Goal: Task Accomplishment & Management: Complete application form

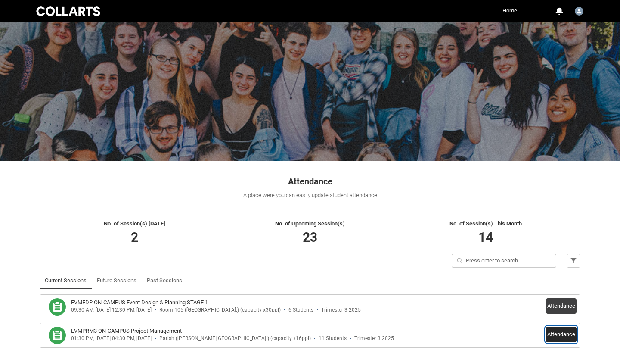
click at [557, 333] on button "Attendance" at bounding box center [561, 333] width 31 height 15
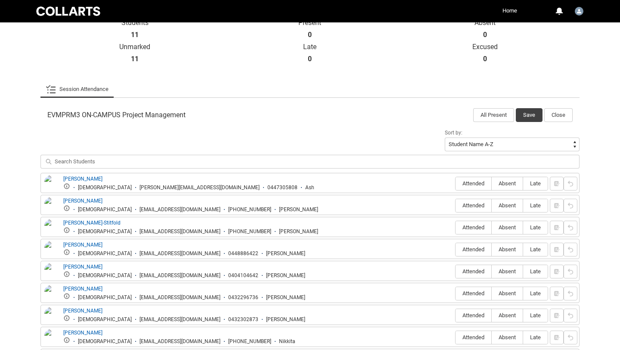
scroll to position [202, 0]
click at [468, 186] on label "Attended" at bounding box center [473, 183] width 36 height 13
click at [455, 183] on input "Attended" at bounding box center [455, 183] width 0 height 0
type lightning-radio-group "Attended"
radio input "true"
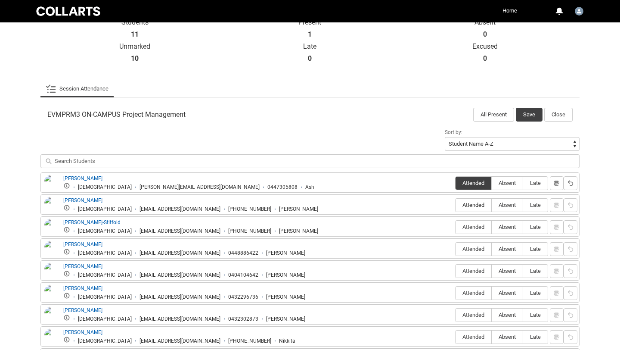
click at [472, 210] on label "Attended" at bounding box center [473, 204] width 36 height 13
click at [455, 205] on input "Attended" at bounding box center [455, 204] width 0 height 0
type lightning-radio-group "Attended"
radio input "true"
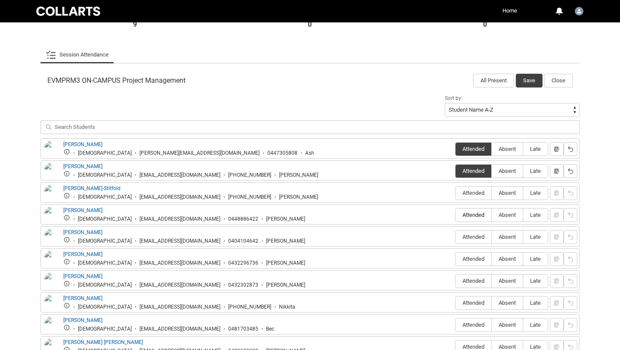
click at [472, 210] on label "Attended" at bounding box center [473, 214] width 36 height 13
click at [455, 214] on input "Attended" at bounding box center [455, 214] width 0 height 0
type lightning-radio-group "Attended"
radio input "true"
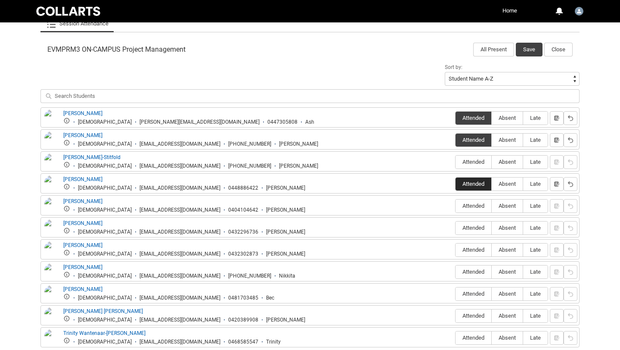
scroll to position [267, 0]
click at [472, 205] on span "Attended" at bounding box center [473, 205] width 36 height 6
click at [455, 205] on input "Attended" at bounding box center [455, 205] width 0 height 0
type lightning-radio-group "Attended"
radio input "true"
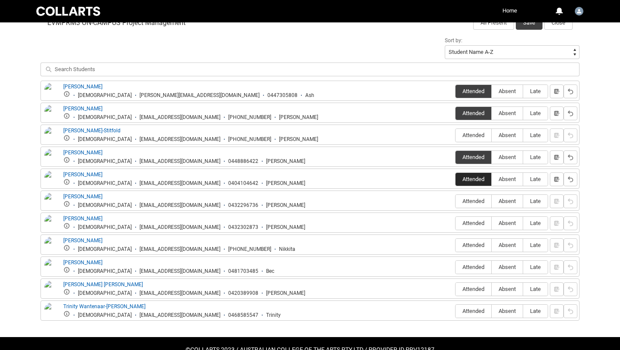
scroll to position [294, 0]
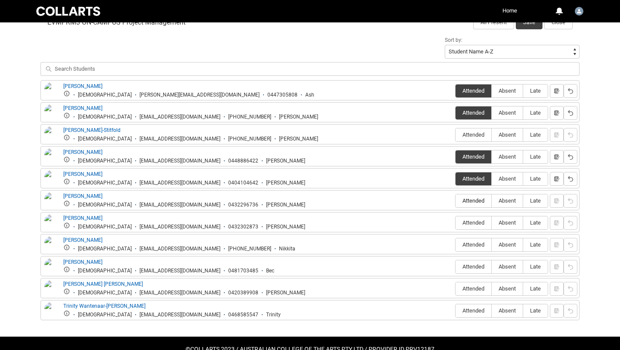
click at [472, 205] on label "Attended" at bounding box center [473, 200] width 36 height 13
click at [455, 201] on input "Attended" at bounding box center [455, 200] width 0 height 0
type lightning-radio-group "Attended"
radio input "true"
click at [470, 224] on span "Attended" at bounding box center [473, 222] width 36 height 6
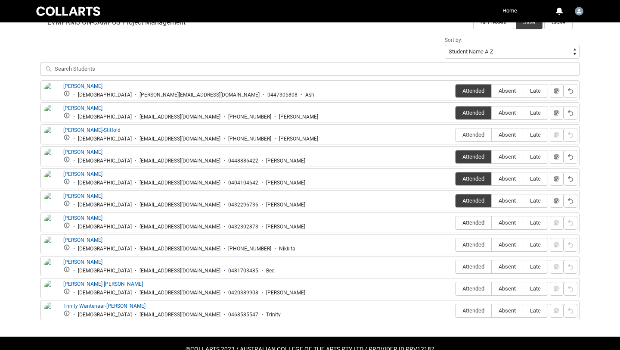
click at [455, 223] on input "Attended" at bounding box center [455, 222] width 0 height 0
type lightning-radio-group "Attended"
radio input "true"
click at [469, 290] on span "Attended" at bounding box center [473, 288] width 36 height 6
click at [455, 288] on input "Attended" at bounding box center [455, 288] width 0 height 0
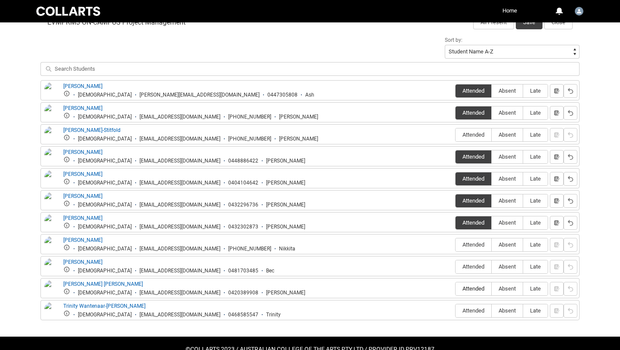
type lightning-radio-group "Attended"
radio input "true"
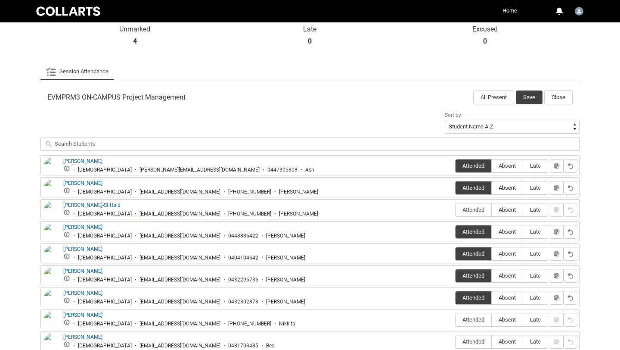
scroll to position [93, 0]
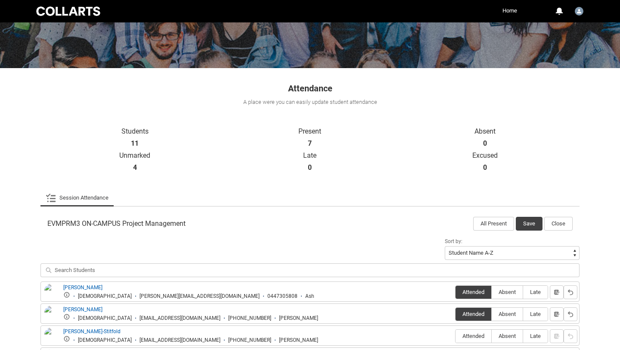
click at [528, 223] on button "Save" at bounding box center [529, 224] width 27 height 14
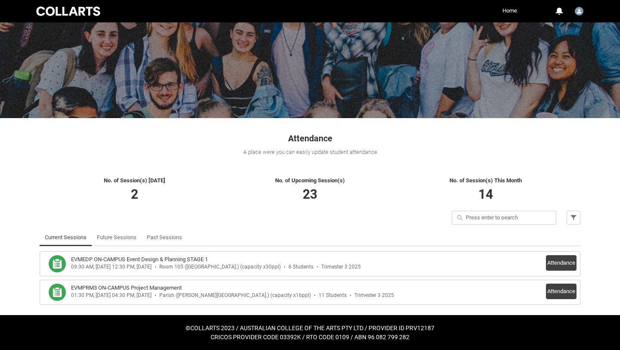
scroll to position [43, 0]
click at [561, 287] on button "Attendance" at bounding box center [561, 290] width 31 height 15
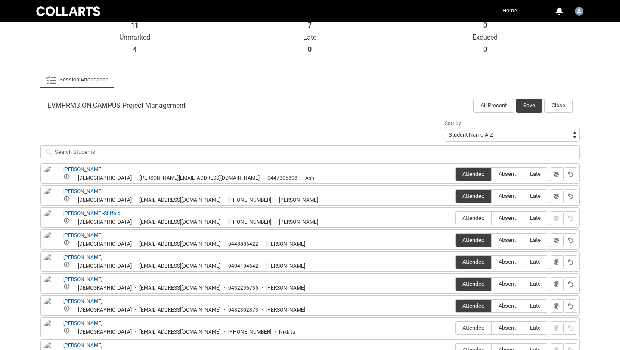
scroll to position [220, 0]
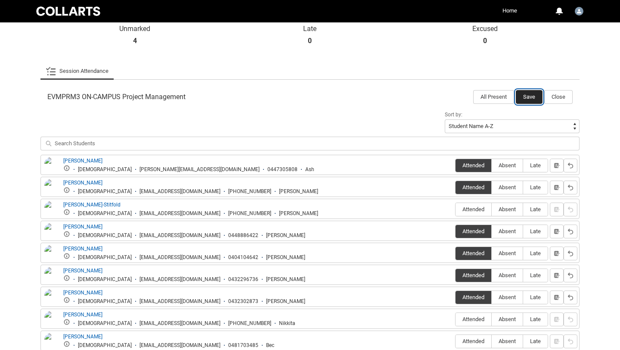
click at [528, 99] on button "Save" at bounding box center [529, 97] width 27 height 14
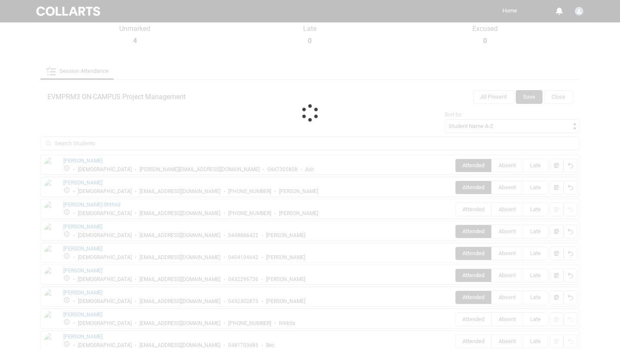
scroll to position [43, 0]
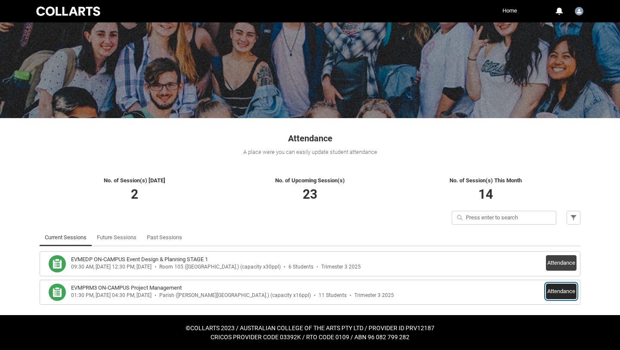
click at [553, 288] on button "Attendance" at bounding box center [561, 290] width 31 height 15
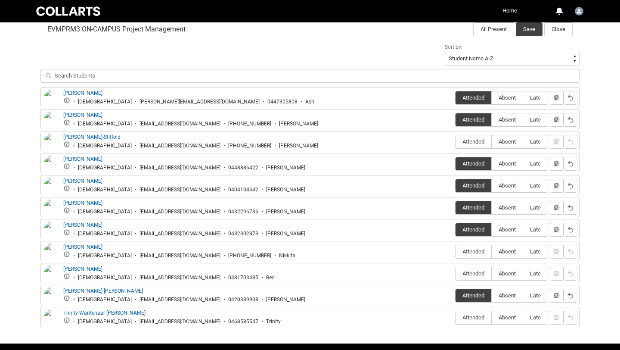
scroll to position [288, 0]
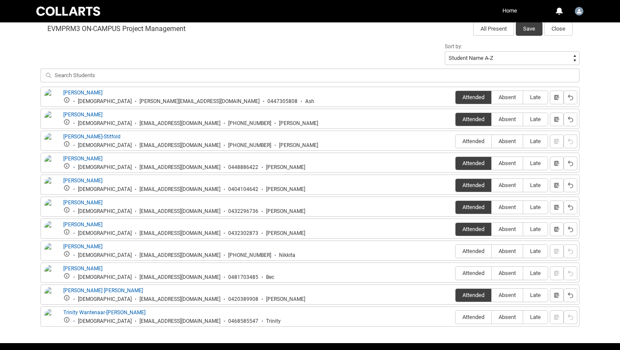
click at [139, 100] on div "[PERSON_NAME][EMAIL_ADDRESS][DOMAIN_NAME]" at bounding box center [199, 101] width 120 height 6
click at [139, 101] on div "[PERSON_NAME][EMAIL_ADDRESS][DOMAIN_NAME]" at bounding box center [199, 101] width 120 height 6
click at [179, 102] on div "[PERSON_NAME][EMAIL_ADDRESS][DOMAIN_NAME]" at bounding box center [199, 101] width 120 height 6
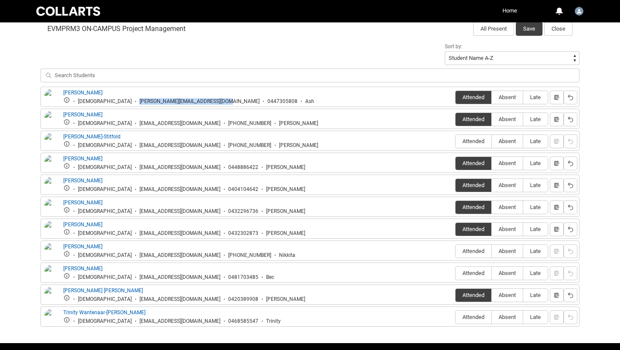
copy div "[PERSON_NAME][EMAIL_ADDRESS][DOMAIN_NAME]"
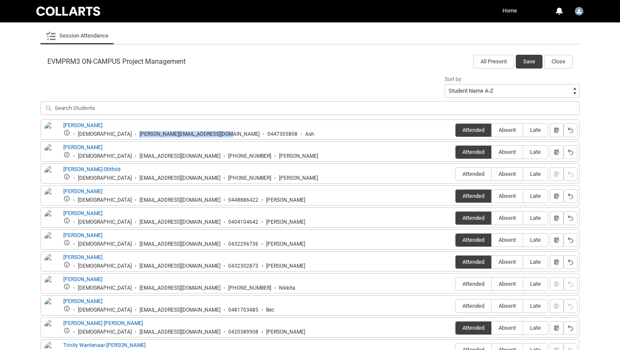
scroll to position [243, 0]
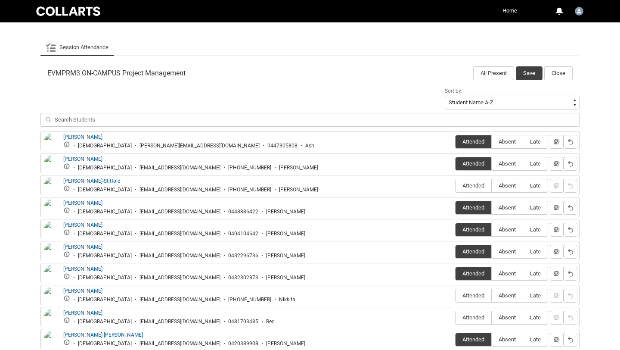
click at [536, 80] on article "EVMPRM3 ON-CAMPUS Project Management All Present Save Close Sort by: Student Na…" at bounding box center [309, 216] width 539 height 310
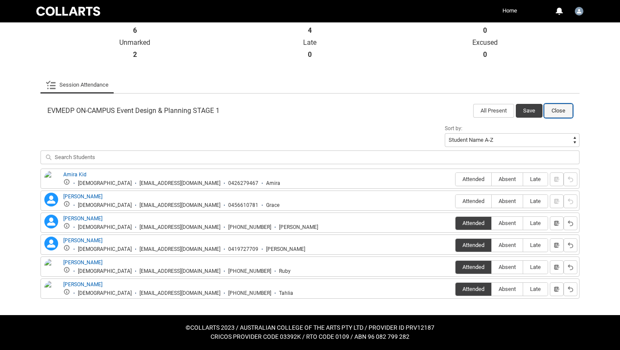
click at [549, 110] on button "Close" at bounding box center [558, 111] width 28 height 14
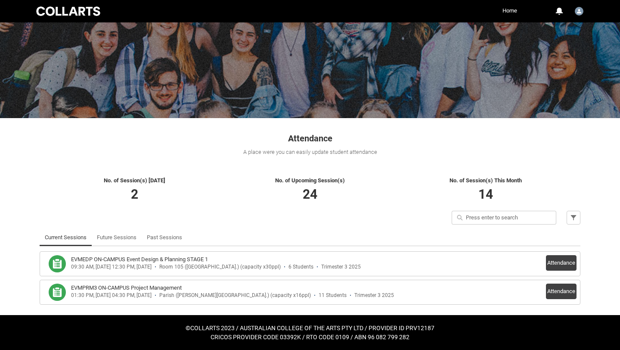
scroll to position [43, 0]
click at [174, 241] on link "Past Sessions" at bounding box center [164, 237] width 35 height 17
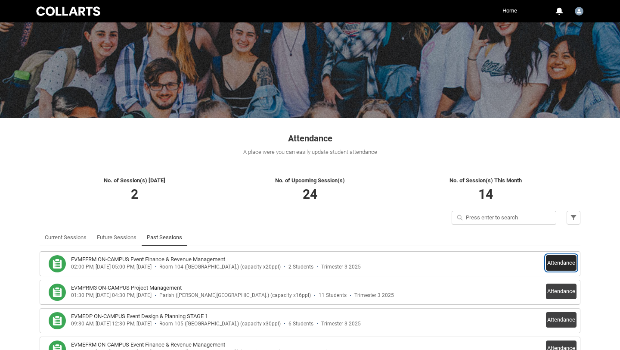
click at [565, 262] on button "Attendance" at bounding box center [561, 262] width 31 height 15
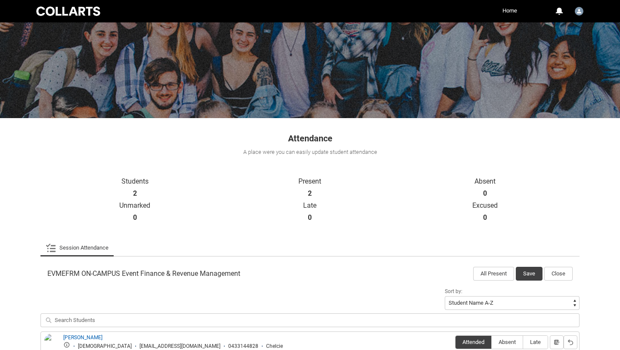
scroll to position [118, 0]
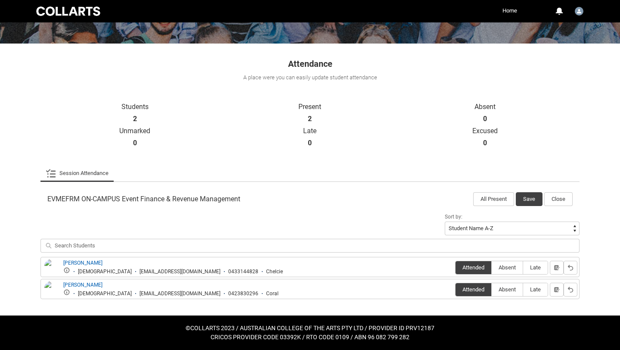
click at [185, 272] on div "ckeenan.20241854@mycollarts.edu.au" at bounding box center [179, 271] width 81 height 6
click at [189, 271] on div "ckeenan.20241854@mycollarts.edu.au" at bounding box center [179, 271] width 81 height 6
click at [139, 269] on div "ckeenan.20241854@mycollarts.edu.au" at bounding box center [179, 271] width 81 height 6
copy div "ckeenan.20241854@mycollarts.edu.au"
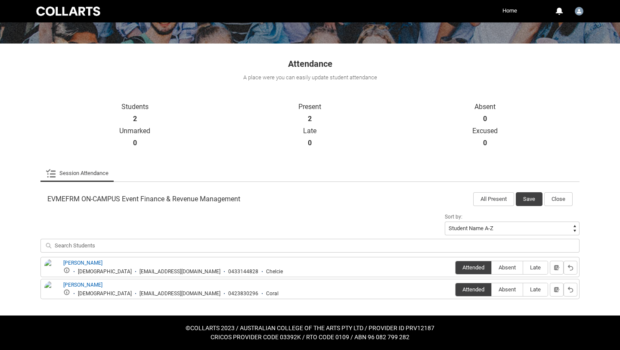
click at [139, 292] on div "cjohnso.20241710@mycollarts.edu.au" at bounding box center [179, 293] width 81 height 6
click at [182, 293] on div "cjohnso.20241710@mycollarts.edu.au" at bounding box center [179, 293] width 81 height 6
click at [189, 293] on div "cjohnso.20241710@mycollarts.edu.au" at bounding box center [179, 293] width 81 height 6
copy div "cjohnso.20241710@mycollarts.edu.au"
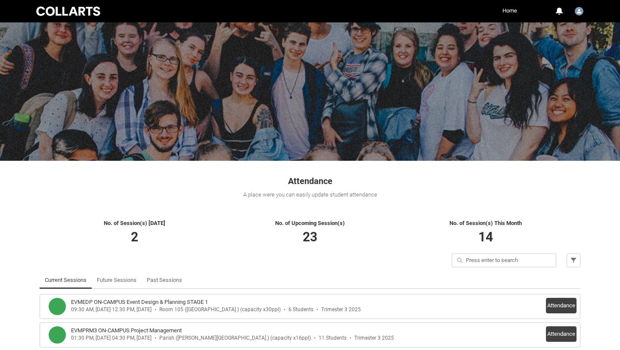
scroll to position [43, 0]
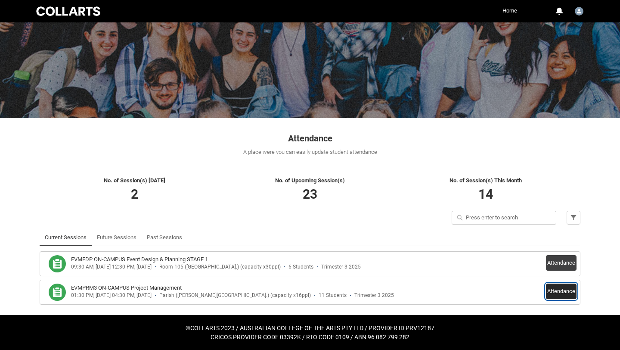
click at [561, 293] on button "Attendance" at bounding box center [561, 290] width 31 height 15
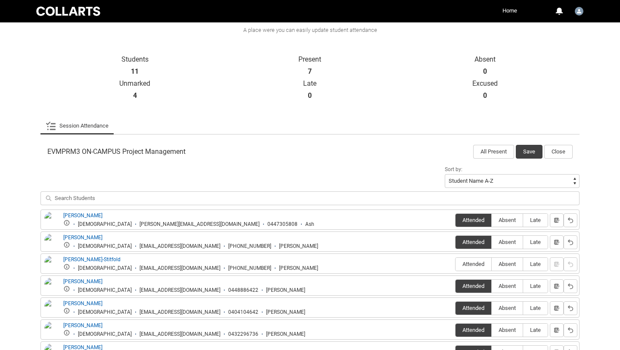
scroll to position [164, 0]
click at [557, 147] on button "Close" at bounding box center [558, 152] width 28 height 14
